Goal: Information Seeking & Learning: Learn about a topic

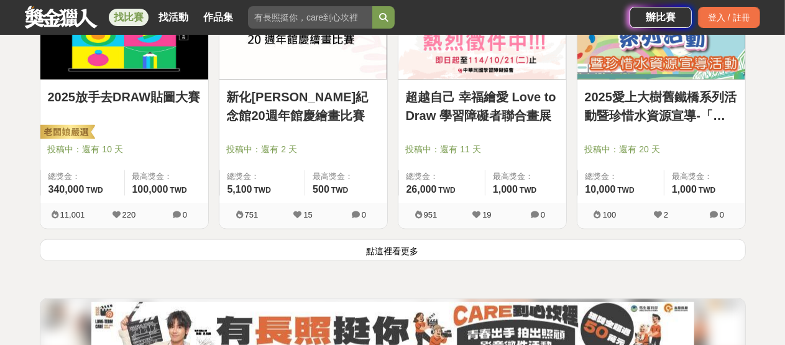
scroll to position [1740, 0]
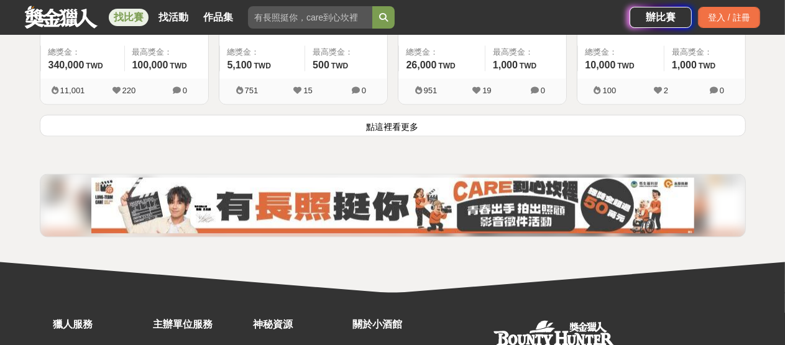
click at [404, 128] on button "點這裡看更多" at bounding box center [393, 126] width 706 height 22
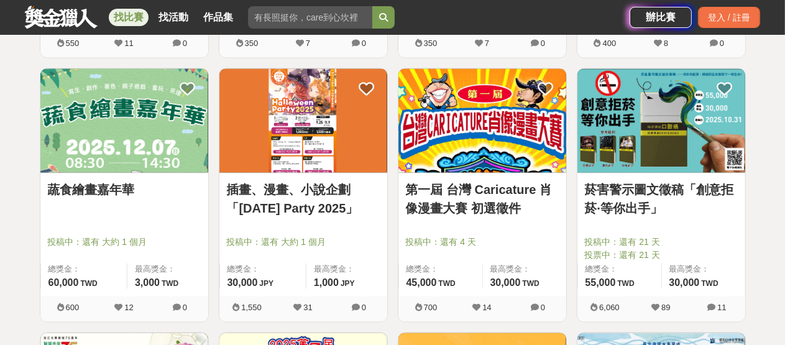
scroll to position [2113, 0]
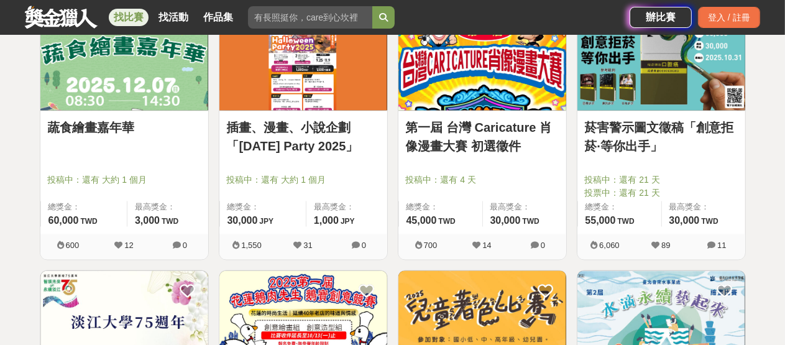
click at [657, 97] on img at bounding box center [661, 58] width 168 height 104
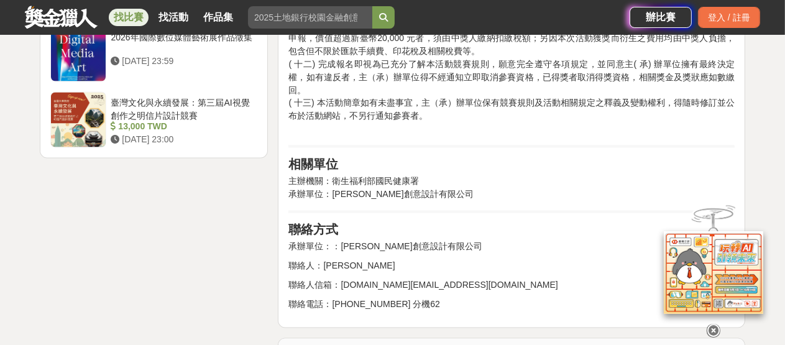
scroll to position [2051, 0]
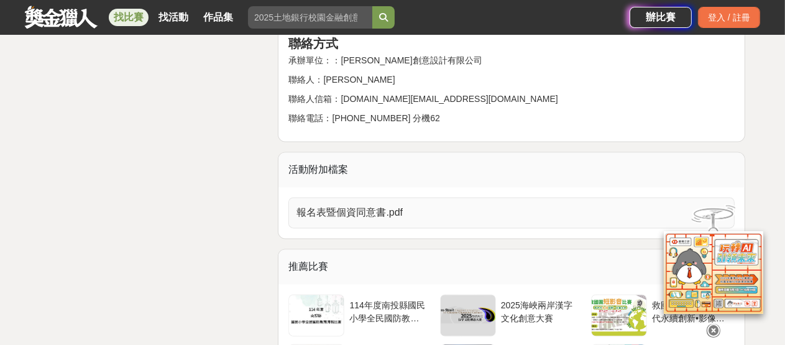
click at [374, 205] on span "報名表暨個資同意書.pdf" at bounding box center [503, 212] width 415 height 15
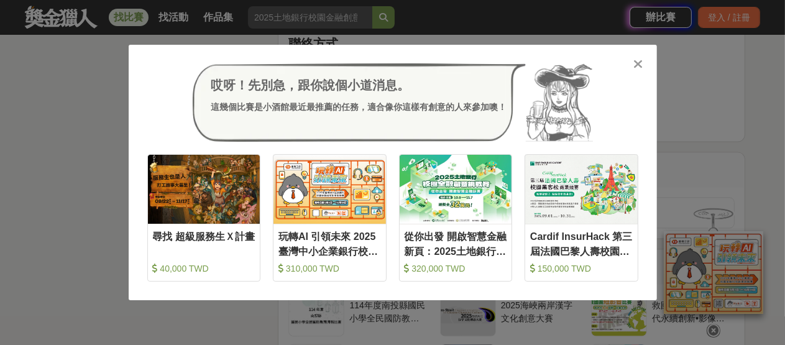
click at [639, 65] on icon at bounding box center [637, 64] width 9 height 12
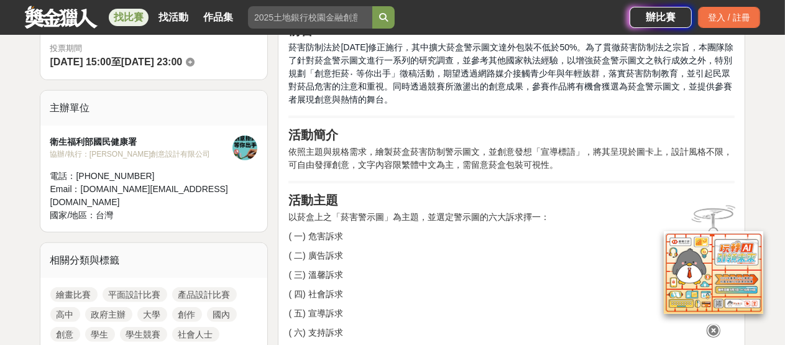
scroll to position [497, 0]
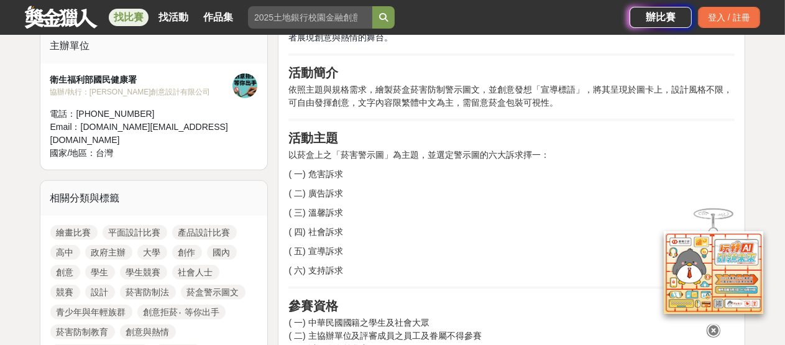
click at [73, 225] on link "繪畫比賽" at bounding box center [73, 232] width 47 height 15
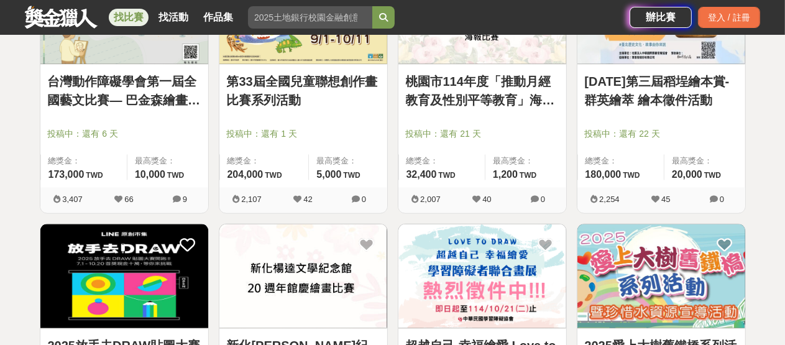
scroll to position [1678, 0]
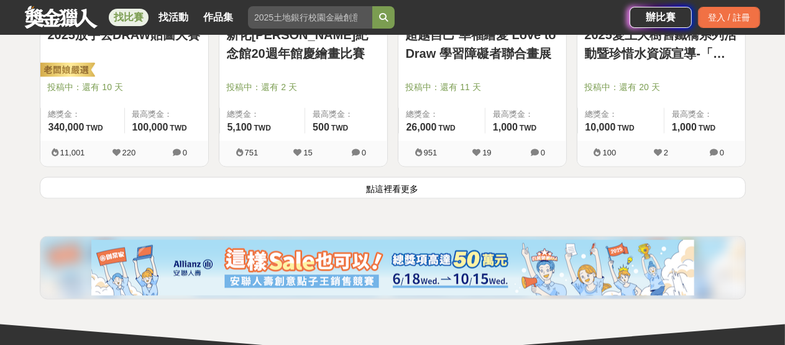
click at [408, 188] on button "點這裡看更多" at bounding box center [393, 188] width 706 height 22
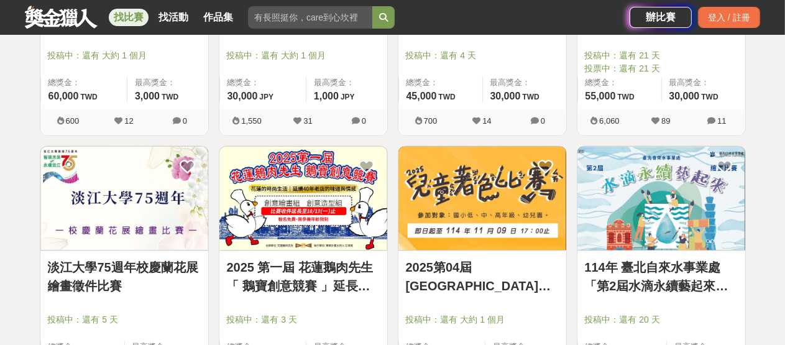
scroll to position [2051, 0]
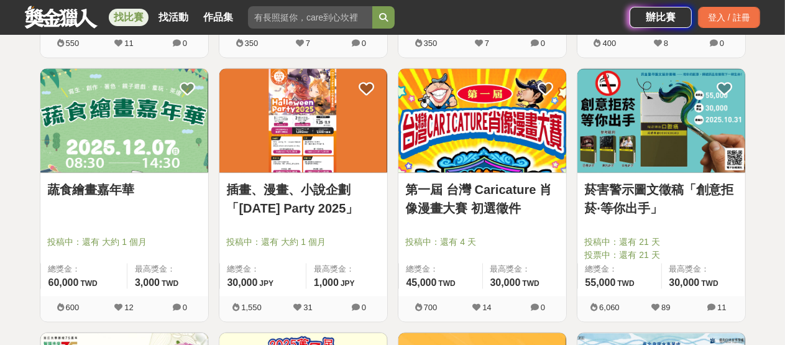
click at [508, 121] on img at bounding box center [482, 120] width 168 height 104
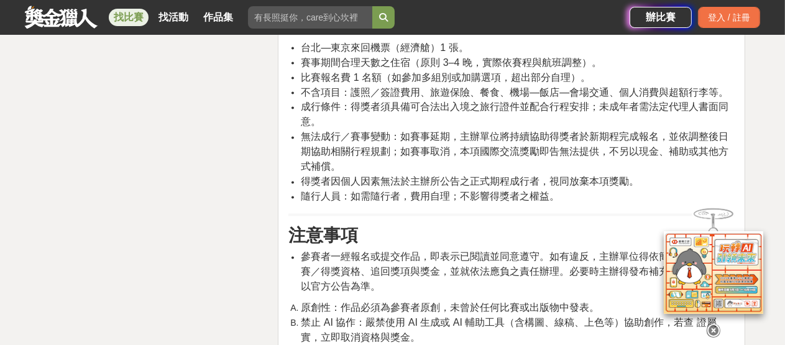
scroll to position [2113, 0]
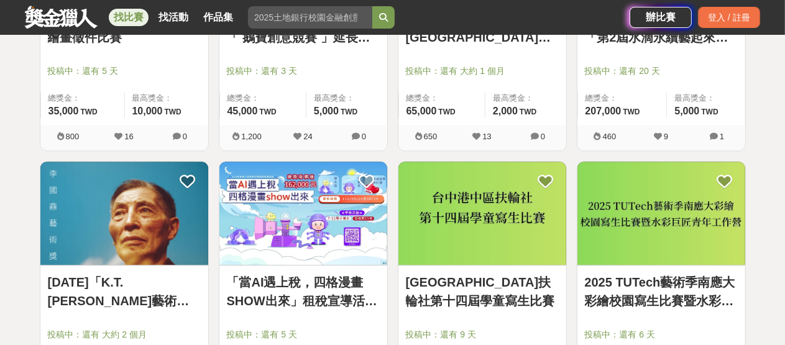
scroll to position [2610, 0]
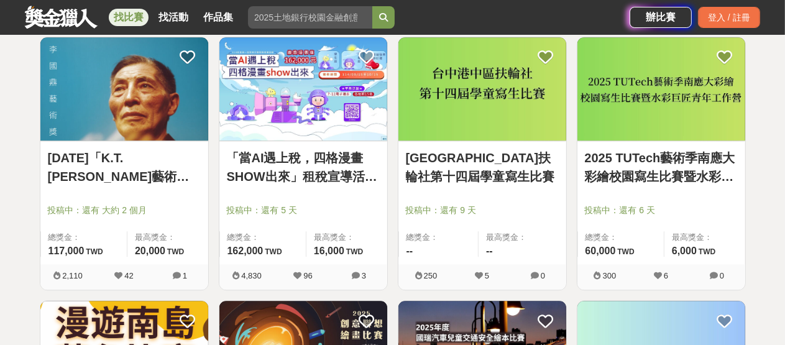
click at [126, 106] on img at bounding box center [124, 89] width 168 height 104
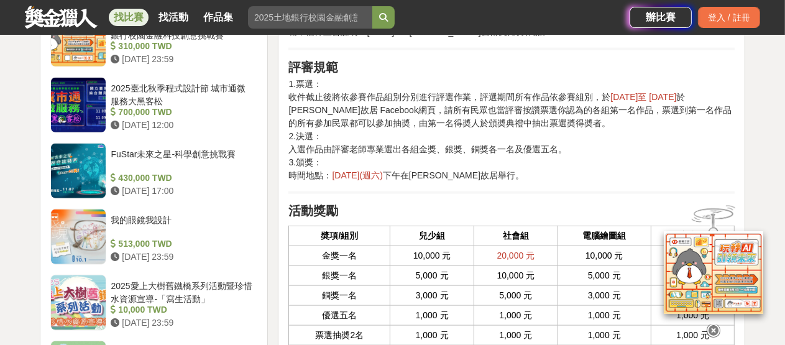
scroll to position [1305, 0]
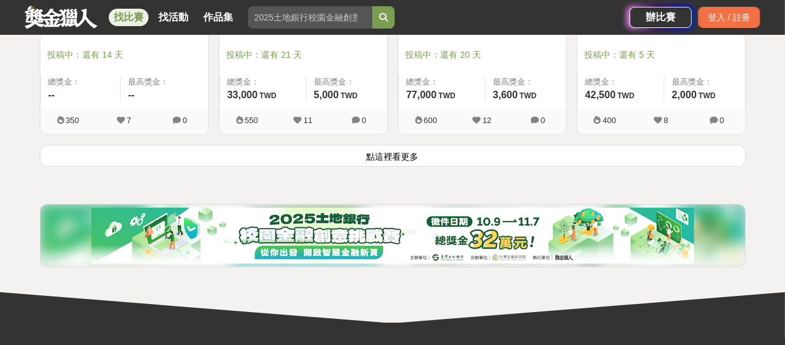
scroll to position [3355, 0]
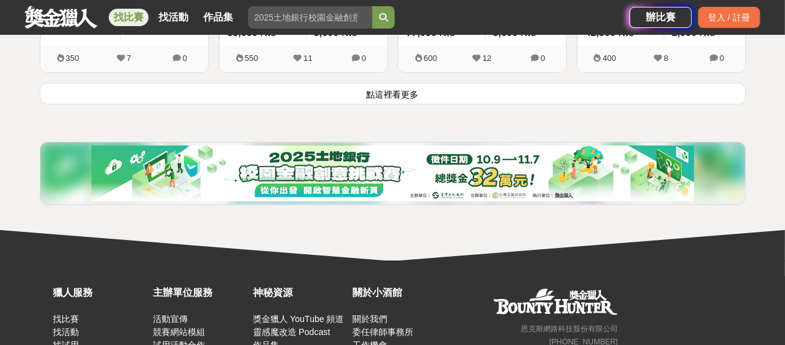
click at [398, 92] on button "點這裡看更多" at bounding box center [393, 94] width 706 height 22
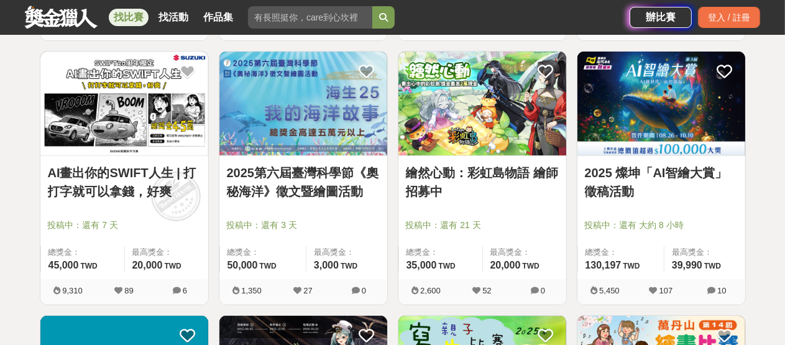
scroll to position [4101, 0]
